Goal: Information Seeking & Learning: Learn about a topic

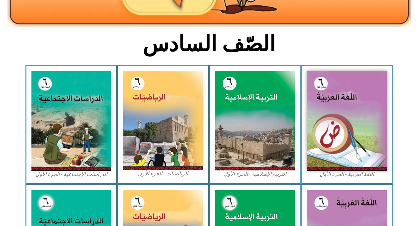
scroll to position [146, 0]
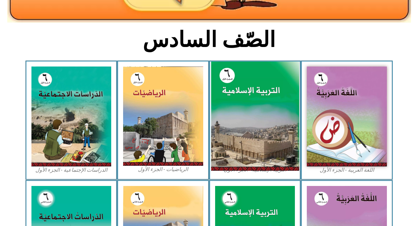
click at [244, 115] on img at bounding box center [255, 117] width 88 height 110
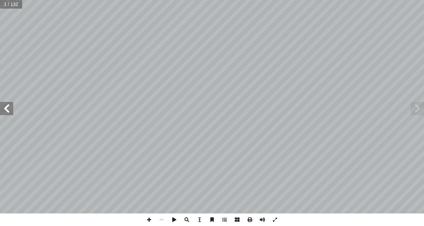
click at [9, 107] on span at bounding box center [6, 108] width 13 height 13
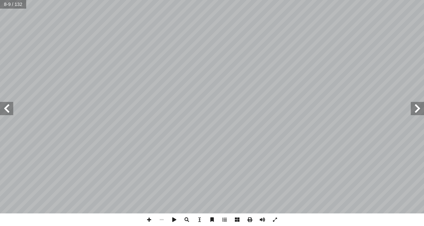
click at [9, 107] on span at bounding box center [6, 108] width 13 height 13
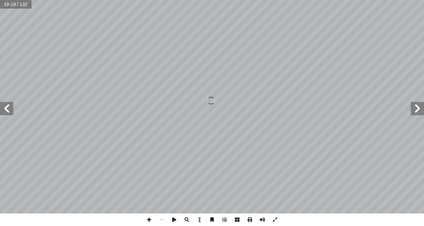
click at [9, 107] on span at bounding box center [6, 108] width 13 height 13
click at [418, 112] on span at bounding box center [417, 108] width 13 height 13
click at [150, 219] on span at bounding box center [149, 220] width 13 height 13
click at [4, 111] on span at bounding box center [6, 108] width 13 height 13
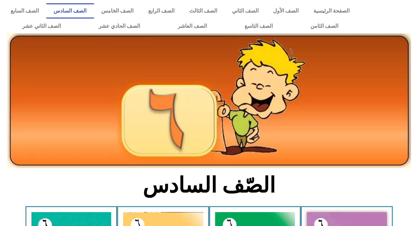
click at [94, 7] on link "الصف السادس" at bounding box center [70, 10] width 48 height 15
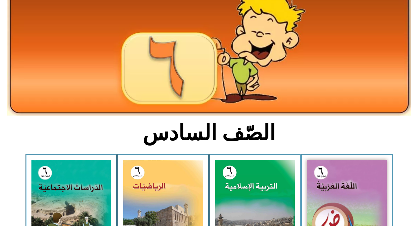
scroll to position [53, 0]
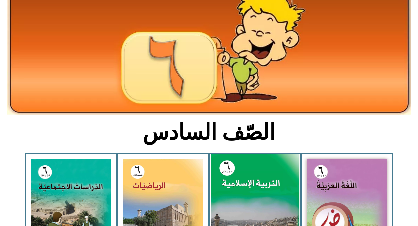
click at [238, 173] on img at bounding box center [255, 209] width 88 height 110
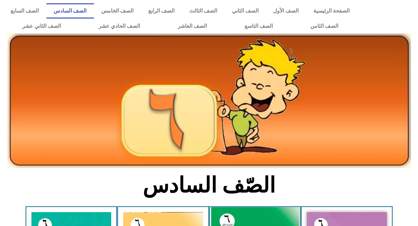
scroll to position [53, 0]
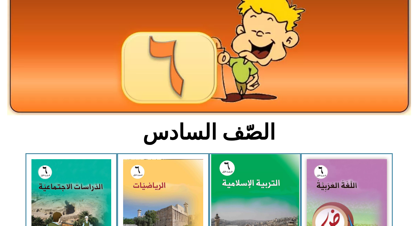
click at [269, 183] on img at bounding box center [255, 209] width 88 height 110
